Goal: Information Seeking & Learning: Find specific fact

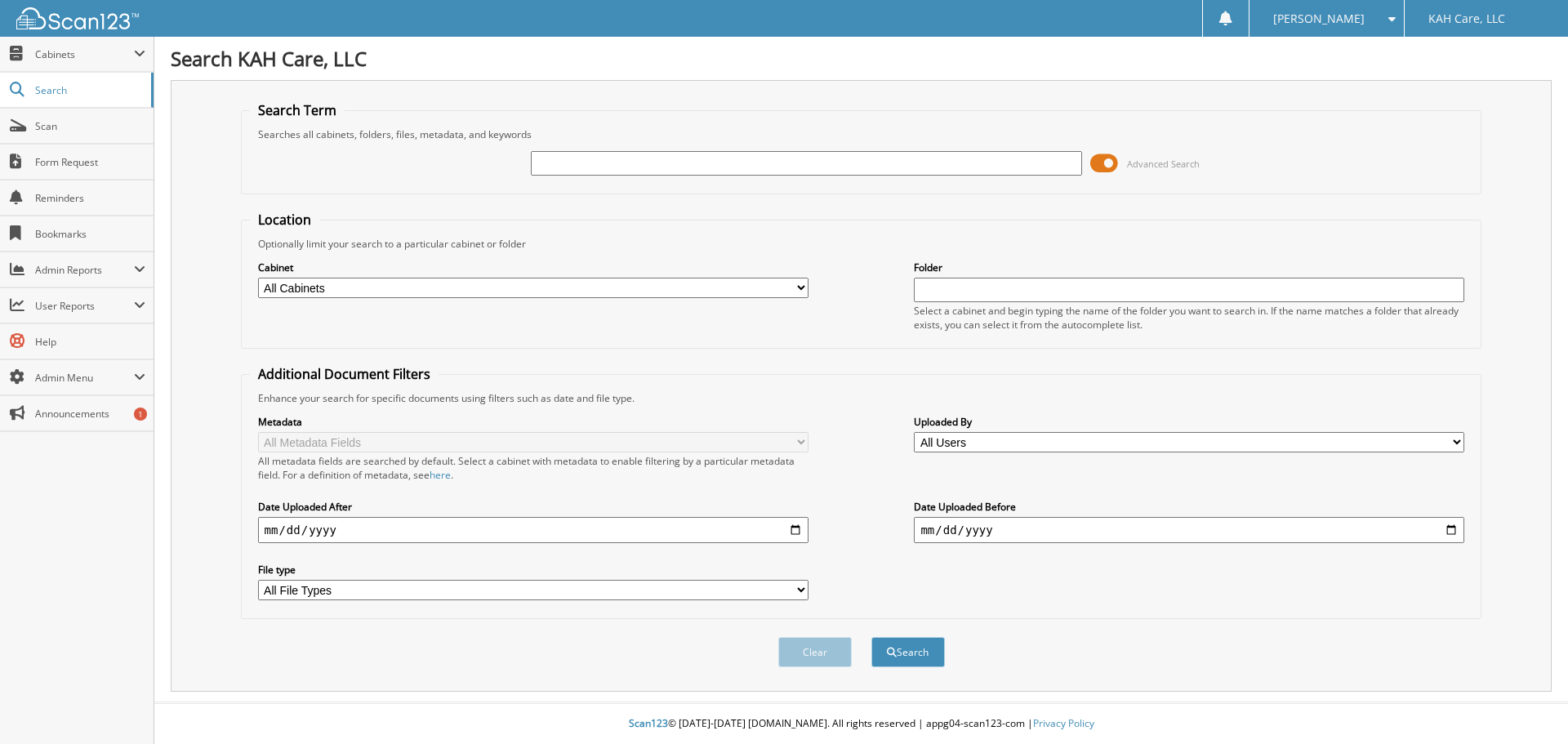
click at [605, 162] on input "text" at bounding box center [806, 163] width 550 height 25
type input "grin"
click at [607, 196] on form "Search Term Searches all cabinets, folders, files, metadata, and keywords grin …" at bounding box center [861, 394] width 1241 height 584
click at [574, 165] on input "grin" at bounding box center [806, 163] width 550 height 25
click at [911, 642] on button "Search" at bounding box center [908, 652] width 73 height 30
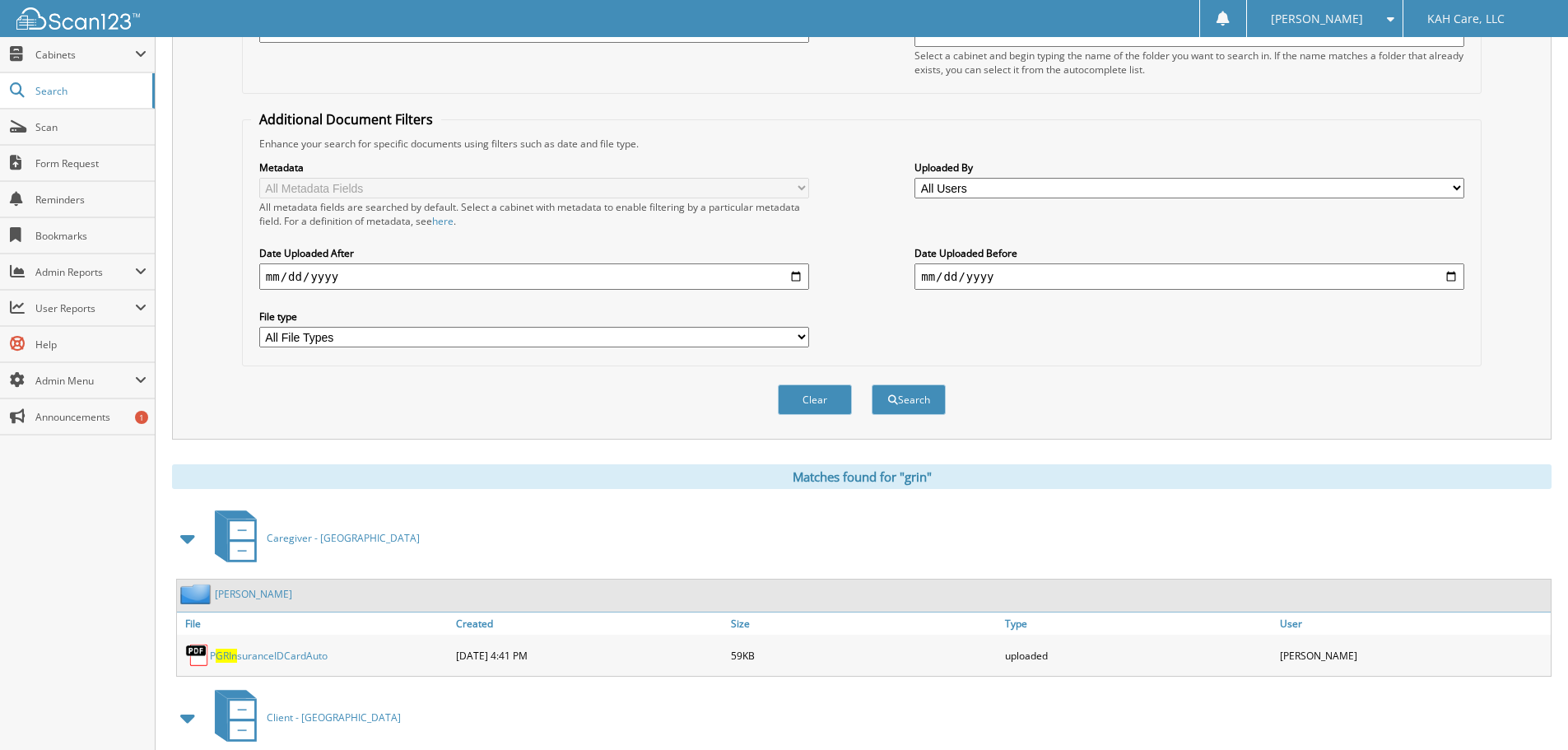
scroll to position [350, 0]
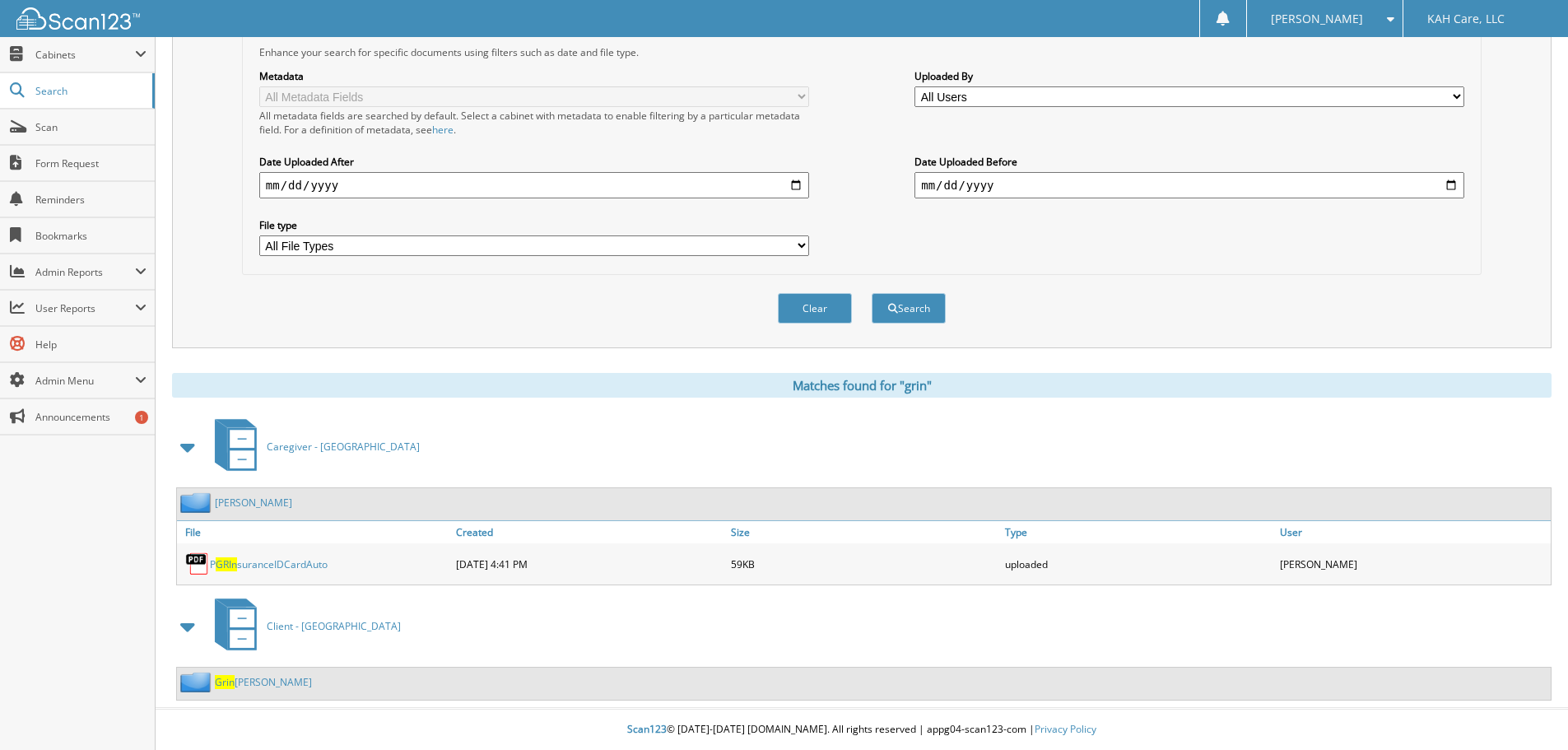
click at [231, 682] on span "Grin" at bounding box center [224, 681] width 19 height 14
